Goal: Browse casually

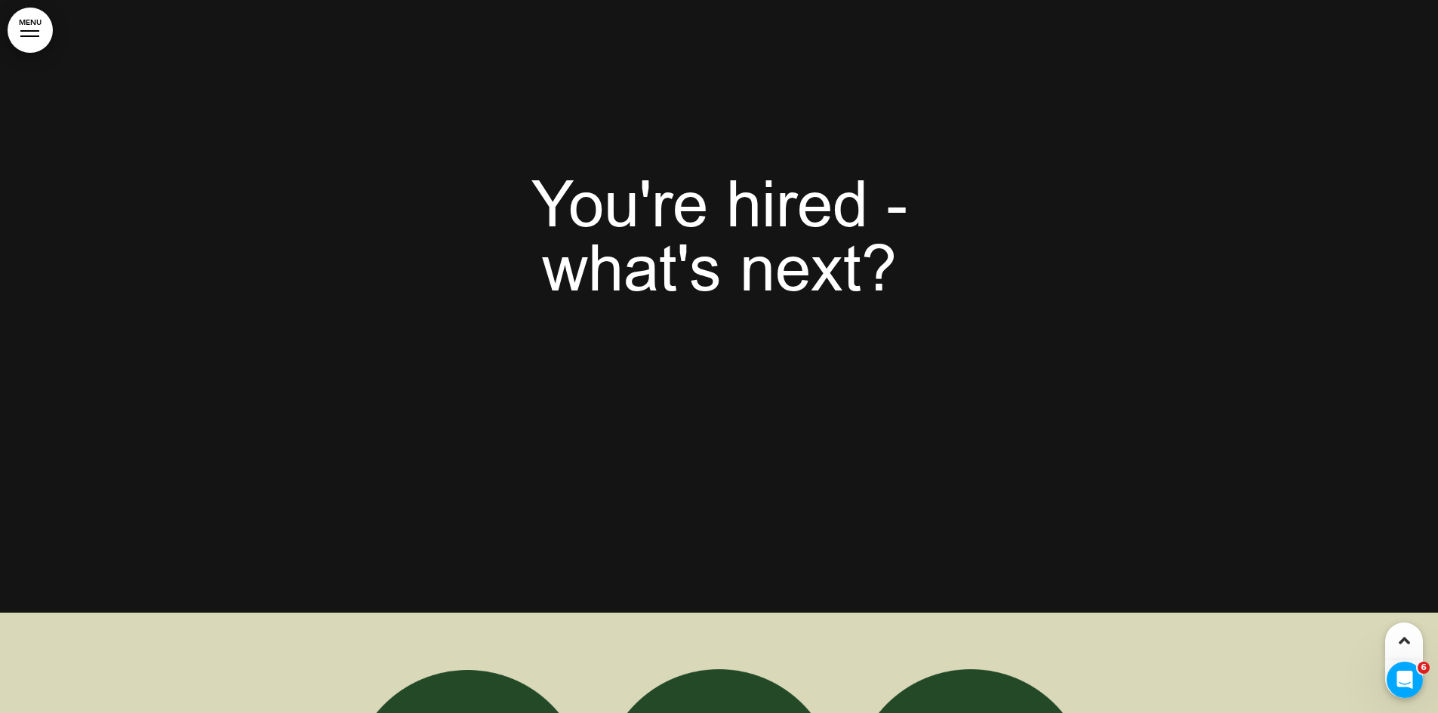
scroll to position [7193, 0]
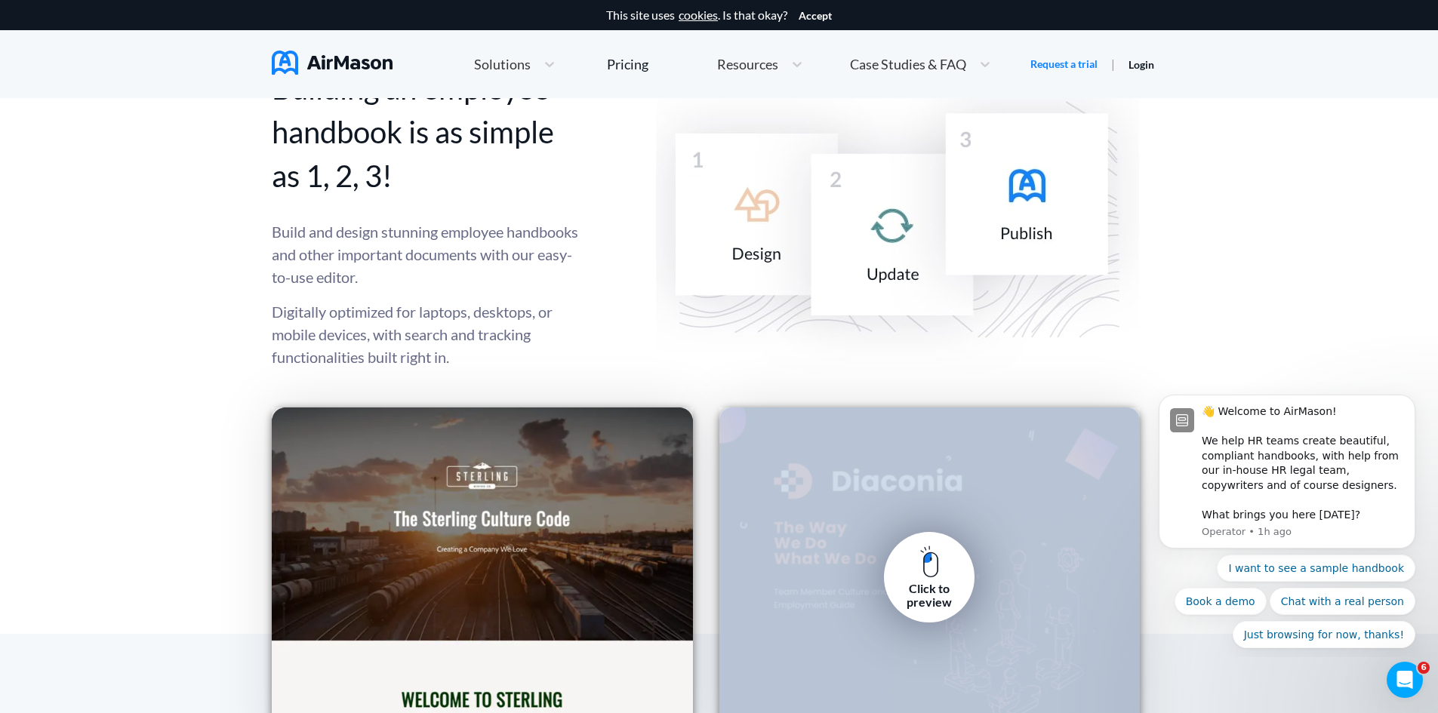
click at [851, 601] on div "Click to preview" at bounding box center [929, 578] width 421 height 340
click at [929, 582] on div "Click to preview" at bounding box center [929, 596] width 68 height 28
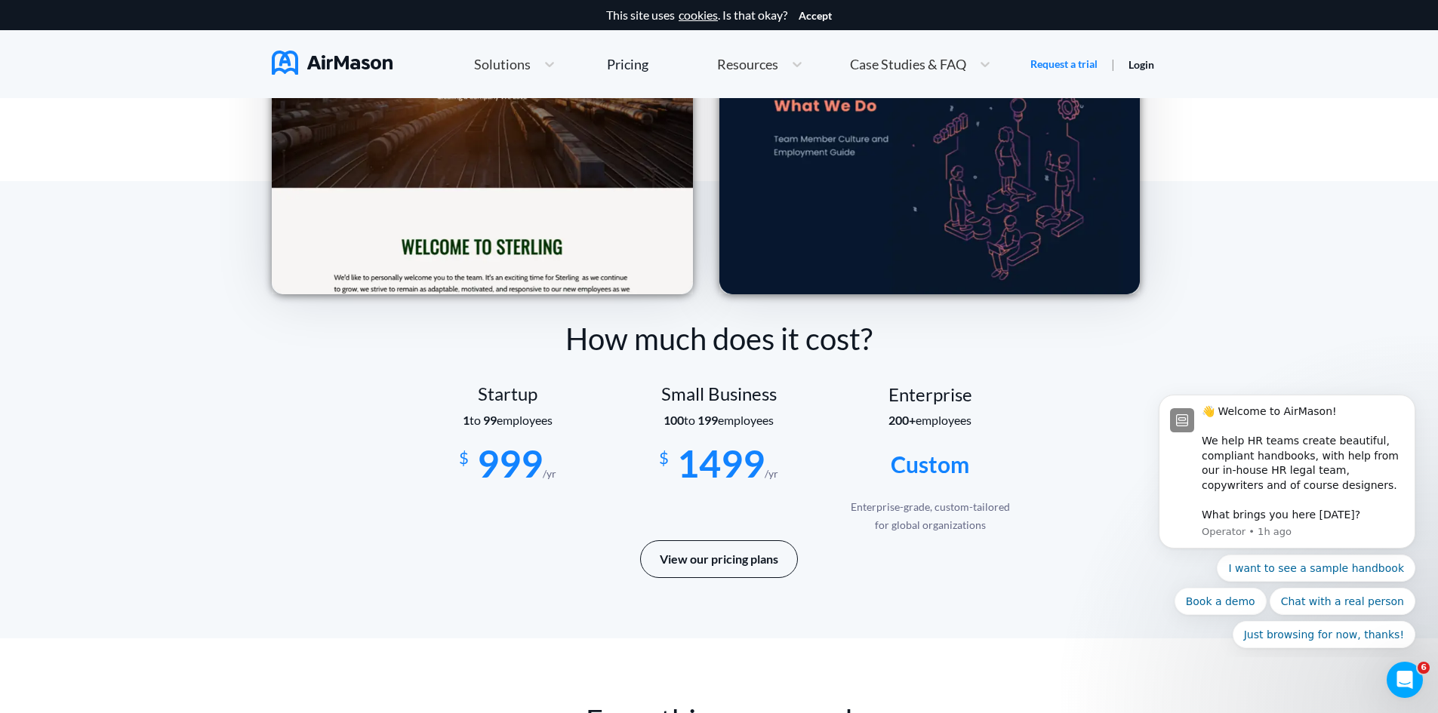
scroll to position [1961, 0]
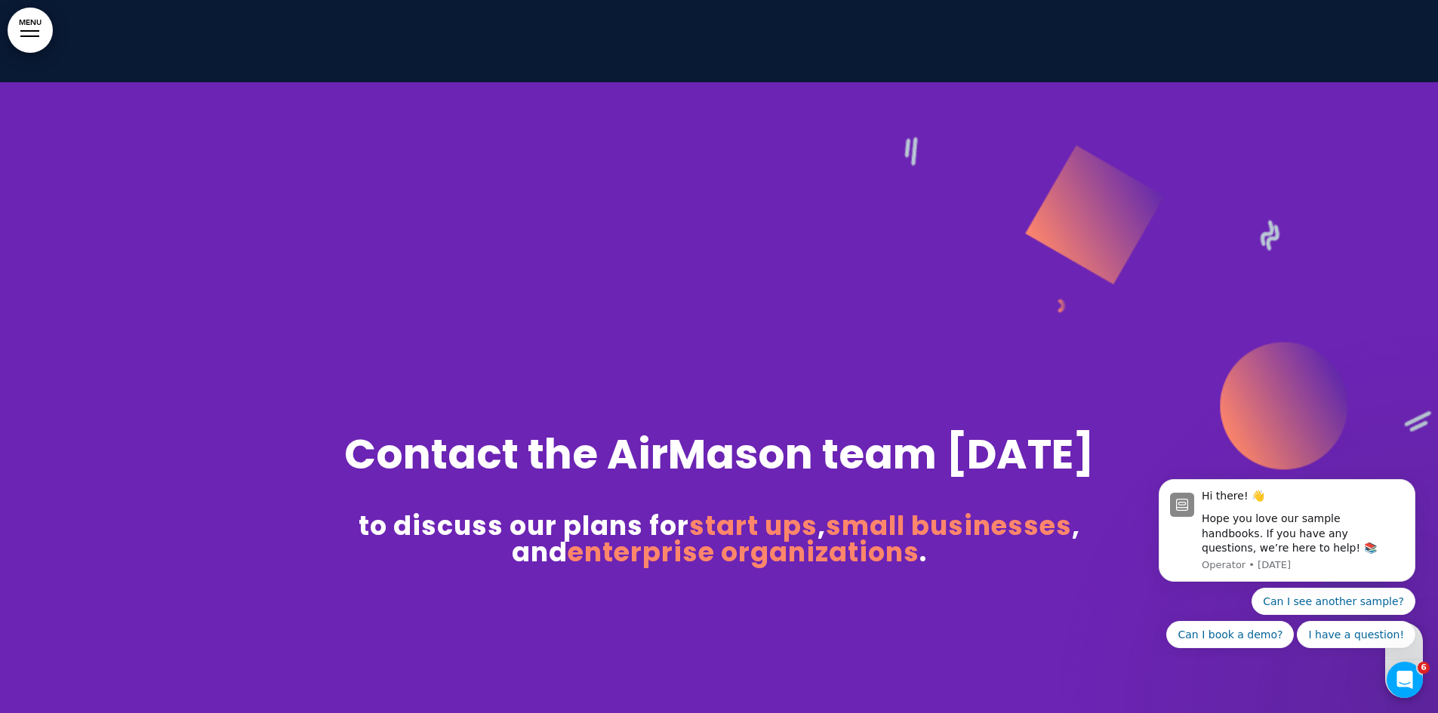
scroll to position [10330, 0]
